Goal: Information Seeking & Learning: Find specific fact

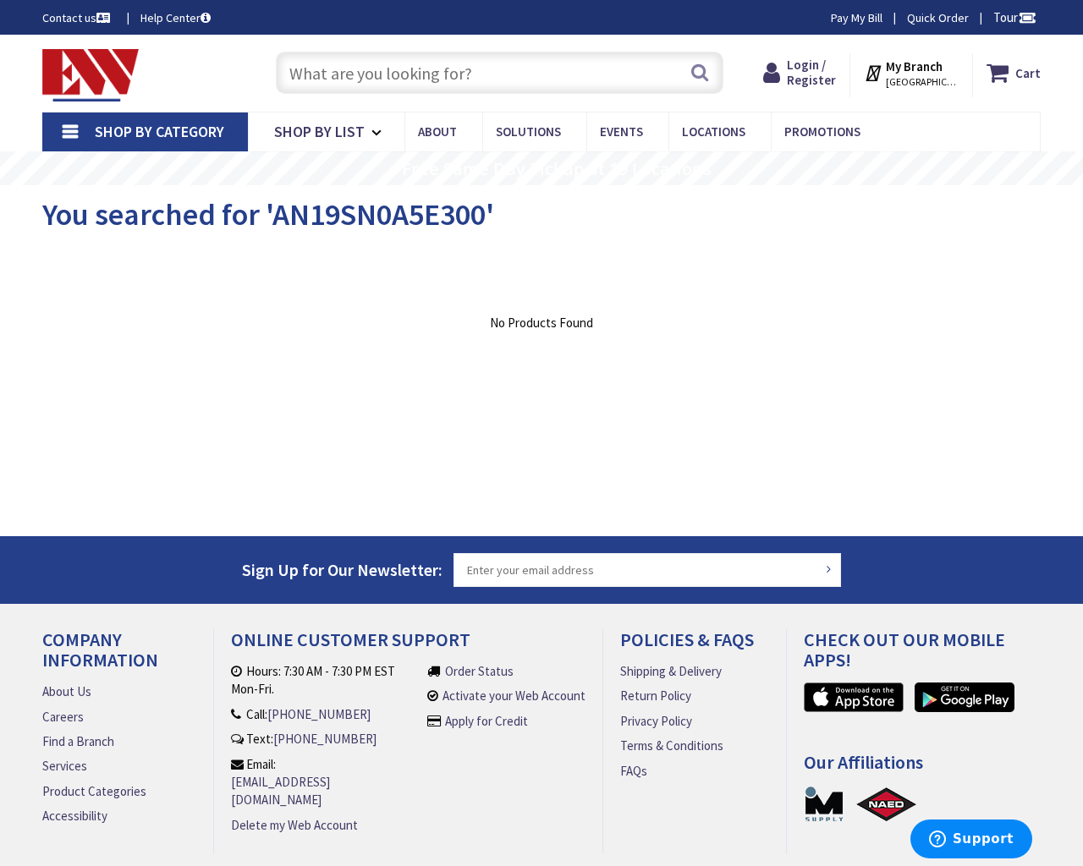
type input "[STREET_ADDRESS]"
